Goal: Find specific page/section: Find specific page/section

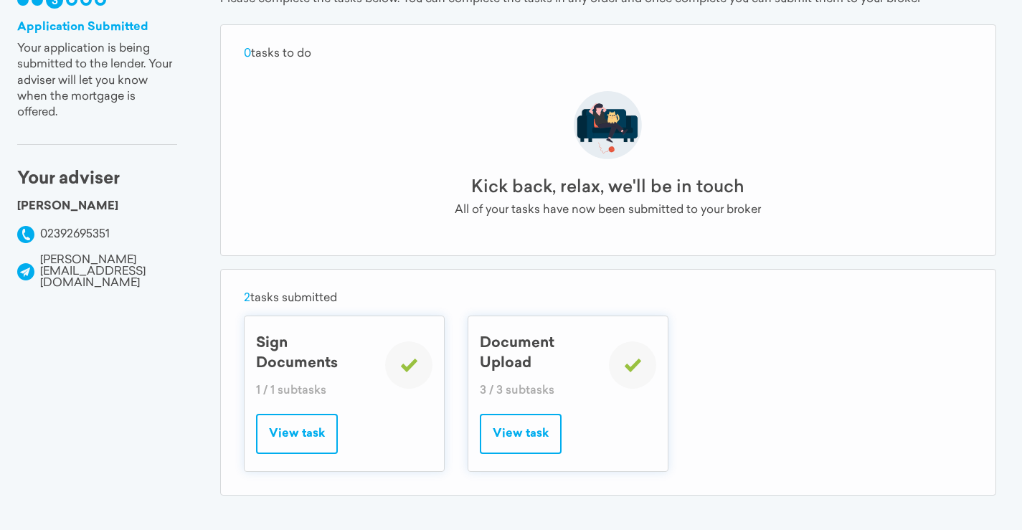
scroll to position [146, 0]
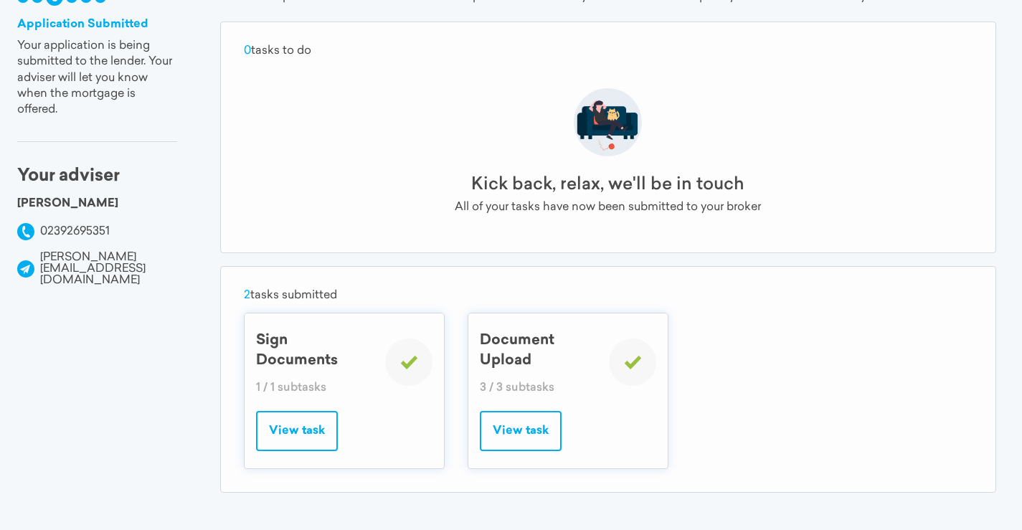
click at [517, 435] on button "View task" at bounding box center [521, 431] width 82 height 40
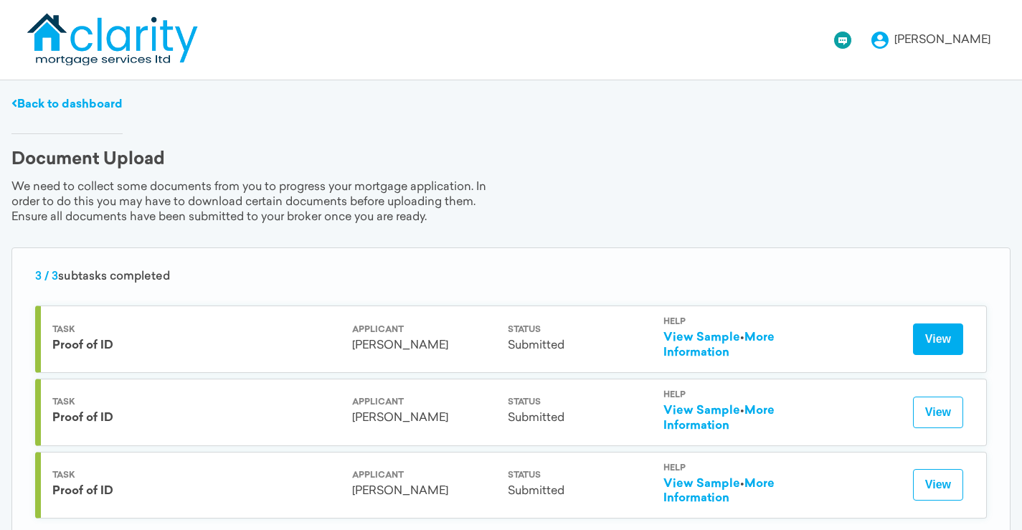
click at [934, 339] on button "View" at bounding box center [938, 340] width 50 height 32
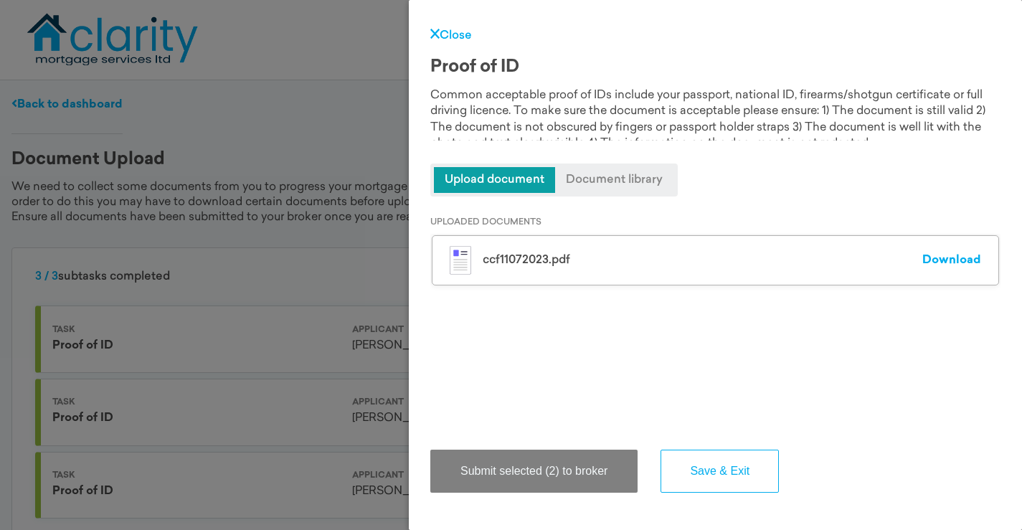
click at [613, 178] on span "Document library" at bounding box center [614, 180] width 118 height 26
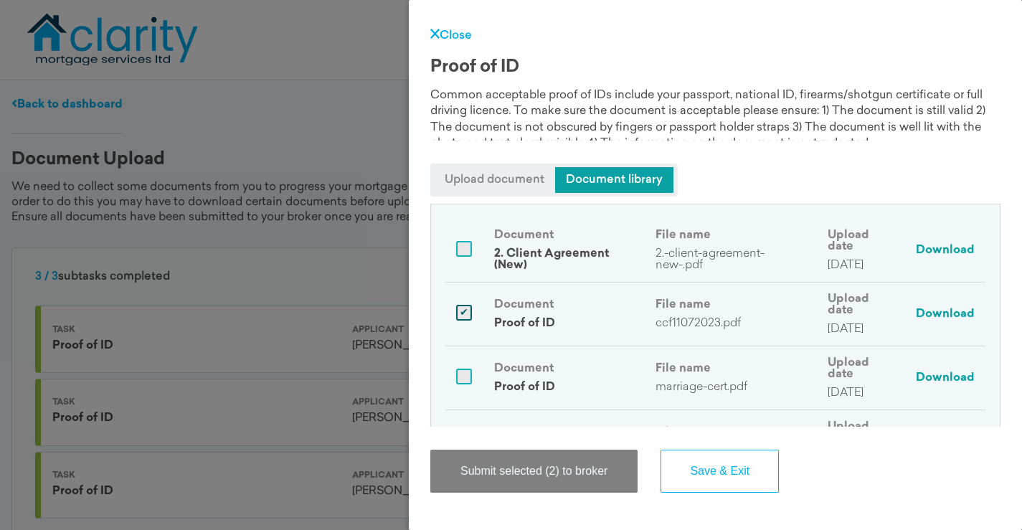
scroll to position [160, 0]
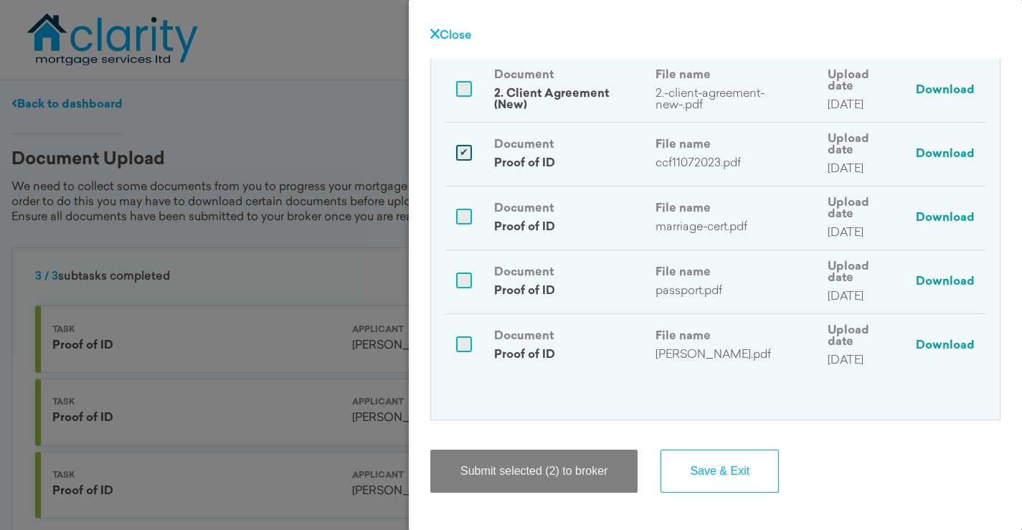
click at [455, 37] on link "Close" at bounding box center [451, 35] width 42 height 11
